Goal: Book appointment/travel/reservation

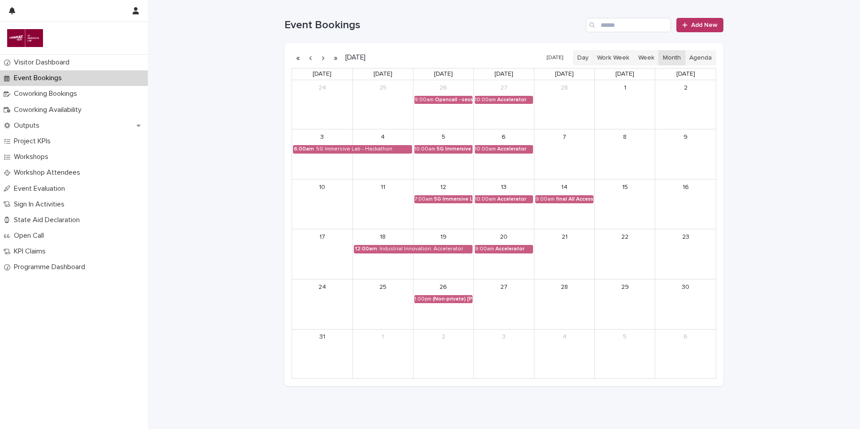
click at [323, 60] on button "button" at bounding box center [323, 58] width 13 height 14
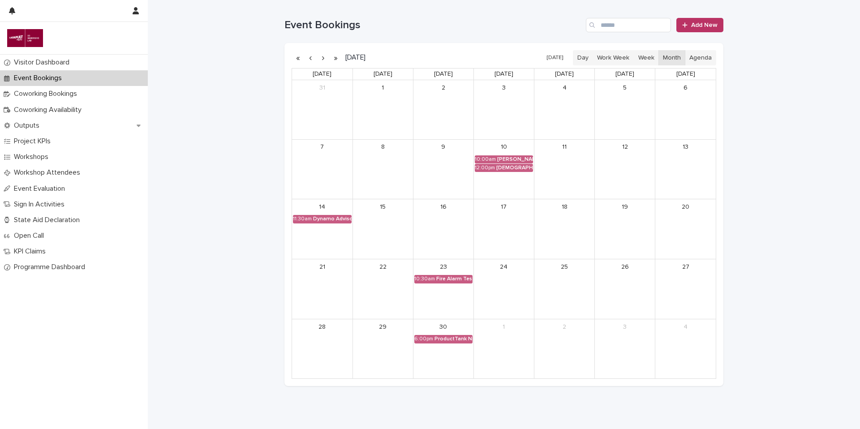
click at [323, 60] on button "button" at bounding box center [323, 58] width 13 height 14
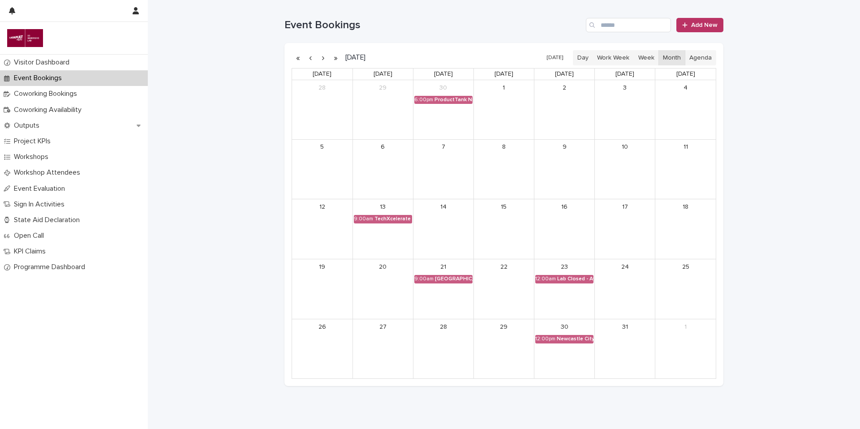
click at [323, 60] on button "button" at bounding box center [323, 58] width 13 height 14
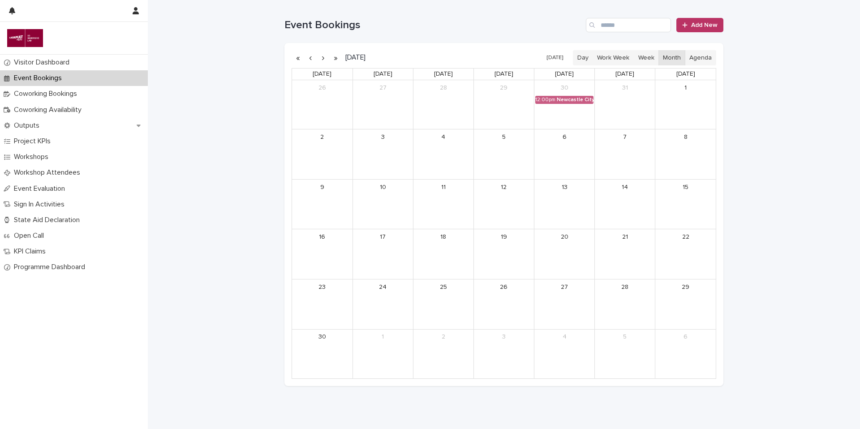
click at [323, 60] on button "button" at bounding box center [323, 58] width 13 height 14
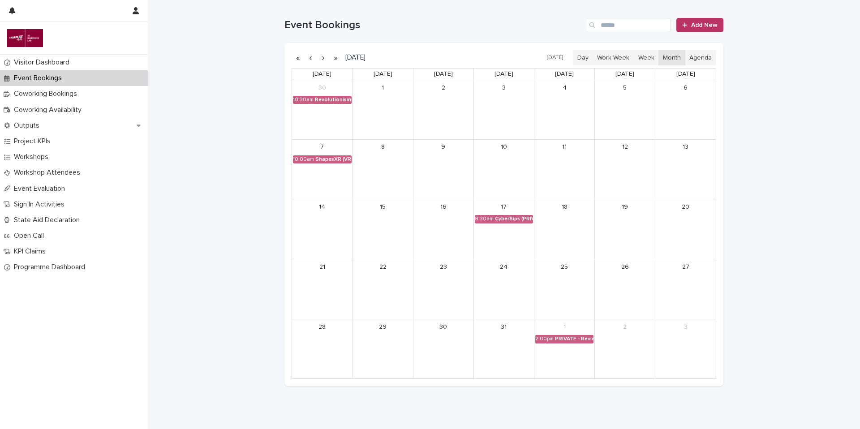
click at [323, 60] on button "button" at bounding box center [323, 58] width 13 height 14
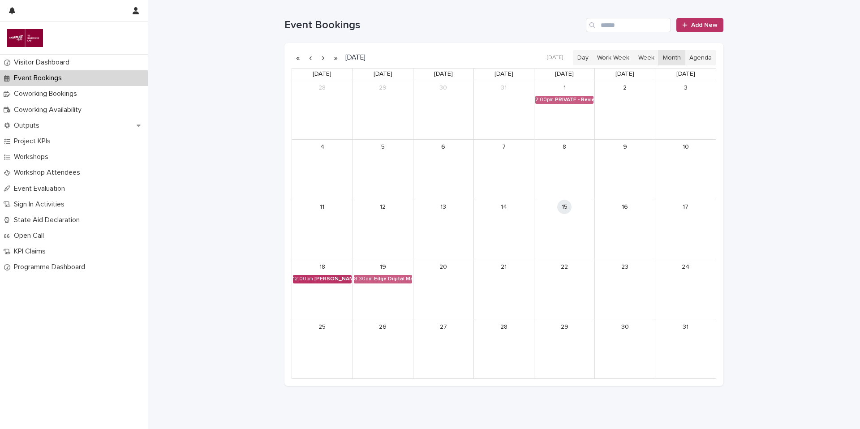
click at [335, 280] on div "[PERSON_NAME] Square Innovation Workshop" at bounding box center [332, 279] width 37 height 6
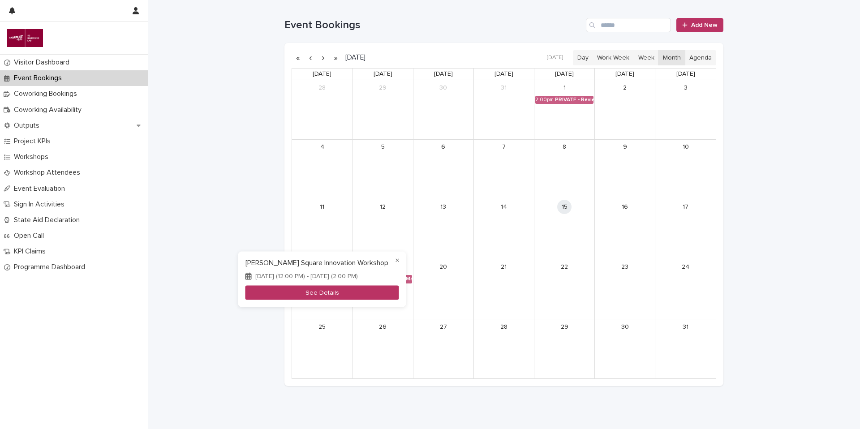
click at [336, 291] on button "See Details" at bounding box center [322, 292] width 154 height 15
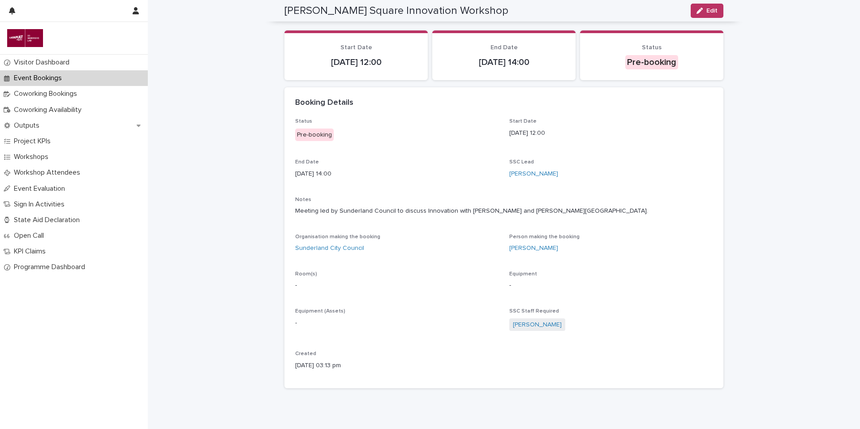
scroll to position [22, 0]
